Goal: Information Seeking & Learning: Learn about a topic

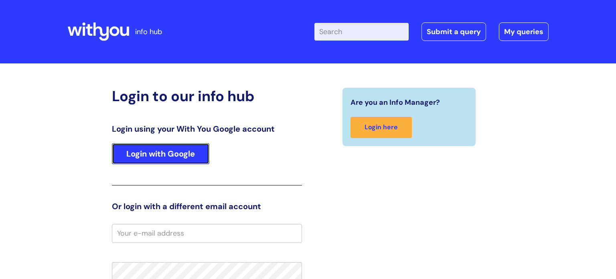
click at [156, 145] on link "Login with Google" at bounding box center [160, 153] width 97 height 21
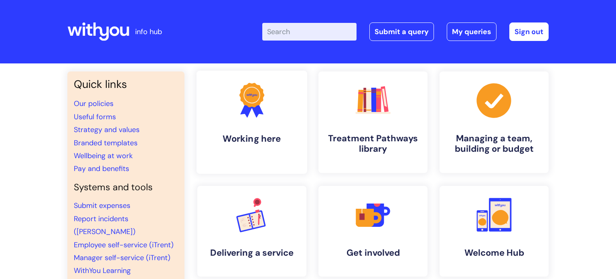
click at [263, 135] on h4 "Working here" at bounding box center [252, 138] width 98 height 11
click at [513, 125] on link ".cls-1{fill:#a53144;stroke-width:0px;} Managing a team, building or budget" at bounding box center [493, 122] width 111 height 103
